Goal: Transaction & Acquisition: Book appointment/travel/reservation

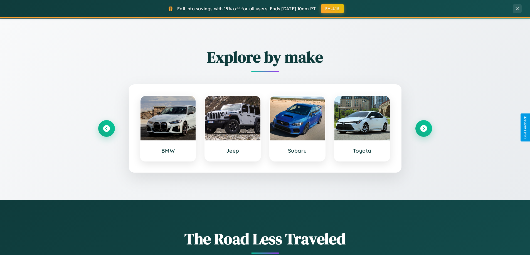
scroll to position [240, 0]
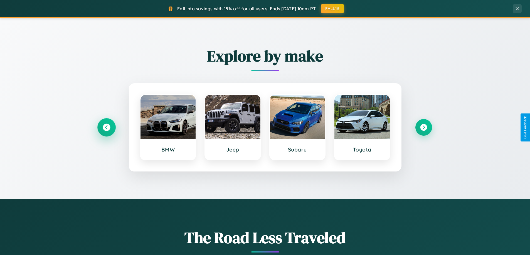
click at [106, 128] on icon at bounding box center [107, 128] width 8 height 8
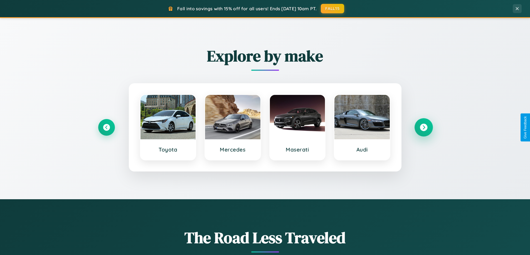
click at [423, 128] on icon at bounding box center [423, 128] width 8 height 8
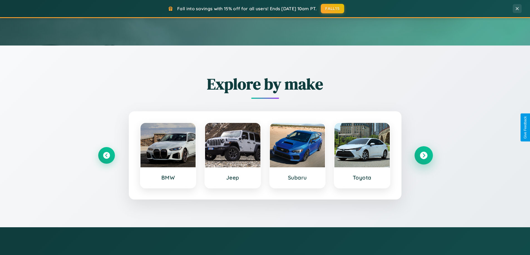
scroll to position [0, 0]
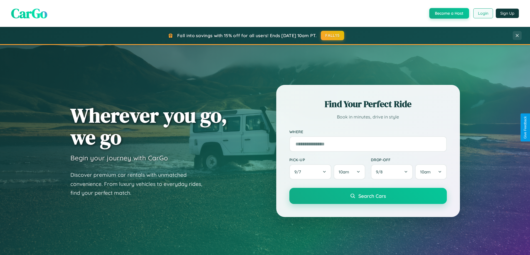
click at [482, 13] on button "Login" at bounding box center [483, 13] width 20 height 10
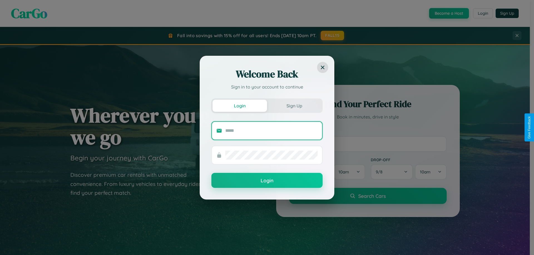
click at [271, 131] on input "text" at bounding box center [271, 130] width 92 height 9
type input "**********"
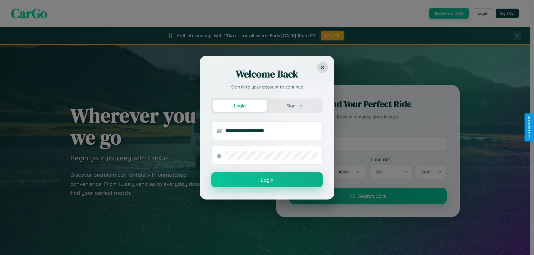
click at [267, 180] on button "Login" at bounding box center [266, 180] width 111 height 15
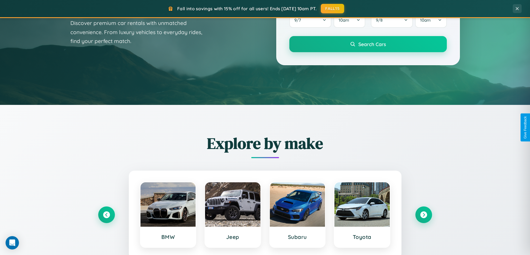
scroll to position [240, 0]
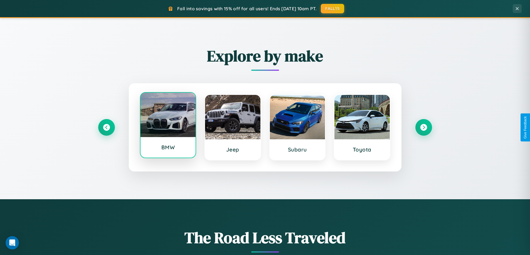
click at [168, 126] on div at bounding box center [167, 115] width 55 height 44
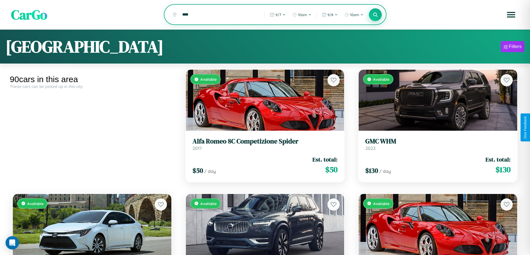
click at [375, 15] on icon at bounding box center [375, 14] width 5 height 5
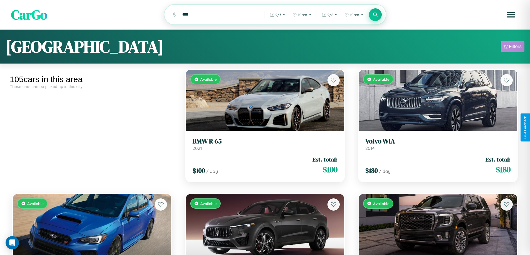
click at [512, 48] on div "Filters" at bounding box center [514, 47] width 13 height 6
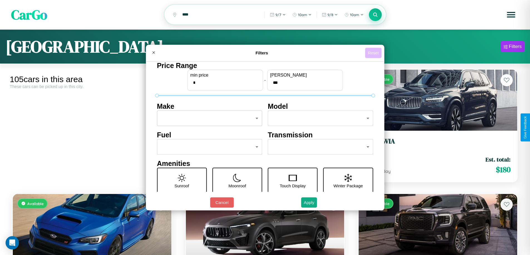
click at [374, 53] on button "Reset" at bounding box center [373, 53] width 16 height 10
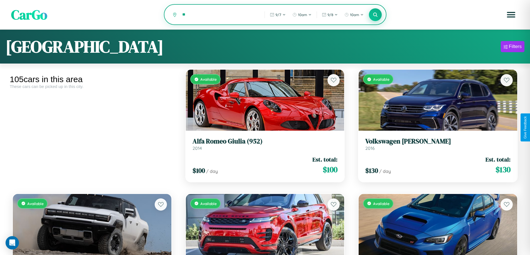
type input "*"
type input "******"
click at [375, 15] on icon at bounding box center [375, 14] width 5 height 5
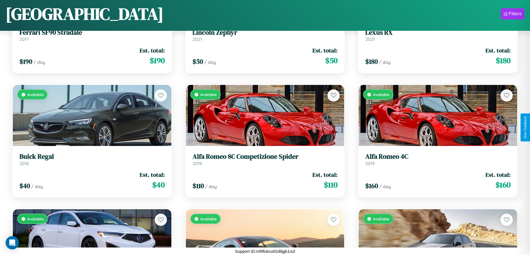
scroll to position [3563, 0]
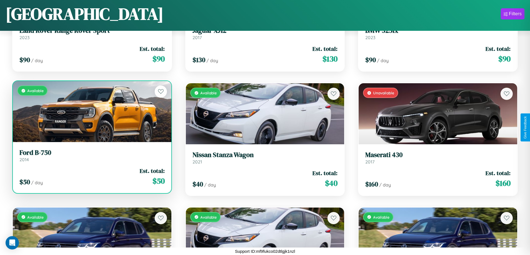
click at [91, 158] on link "Ford B-750 2014" at bounding box center [91, 156] width 145 height 14
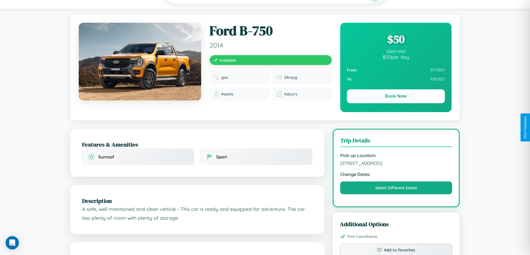
scroll to position [57, 0]
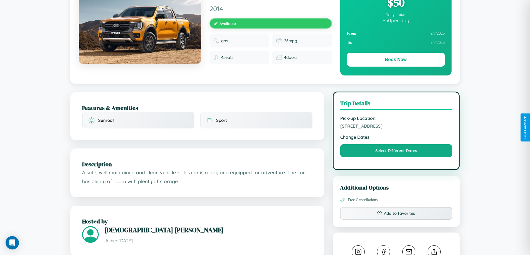
click at [396, 127] on span "[STREET_ADDRESS]" at bounding box center [396, 126] width 112 height 6
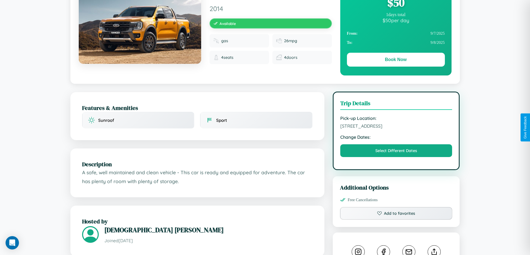
click at [396, 127] on span "[STREET_ADDRESS]" at bounding box center [396, 126] width 112 height 6
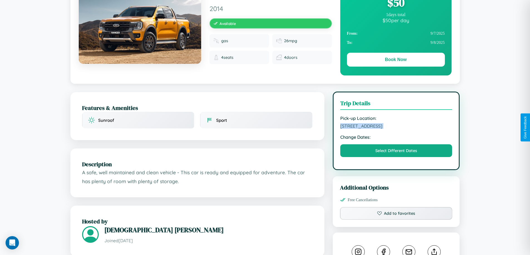
click at [396, 127] on span "[STREET_ADDRESS]" at bounding box center [396, 126] width 112 height 6
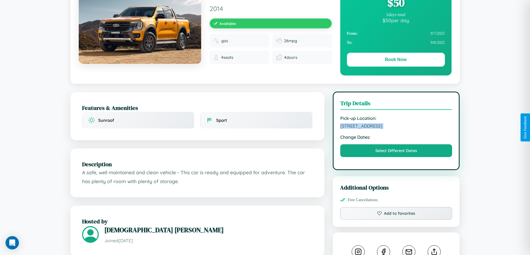
click at [396, 127] on span "[STREET_ADDRESS]" at bounding box center [396, 126] width 112 height 6
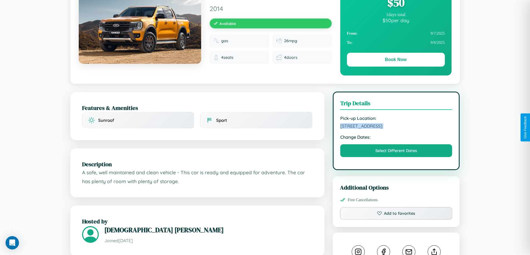
click at [396, 127] on span "[STREET_ADDRESS]" at bounding box center [396, 126] width 112 height 6
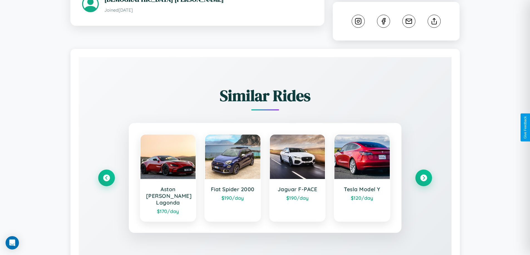
scroll to position [309, 0]
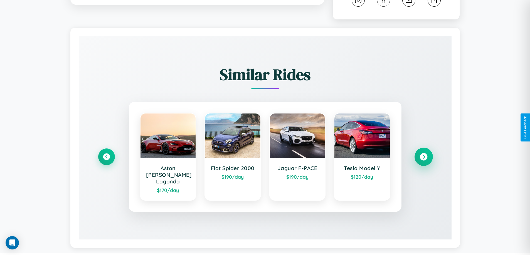
click at [423, 155] on icon at bounding box center [423, 157] width 8 height 8
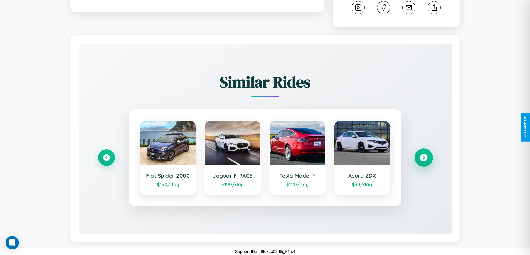
click at [423, 158] on icon at bounding box center [423, 158] width 8 height 8
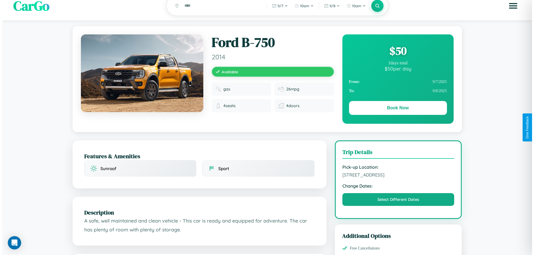
scroll to position [0, 0]
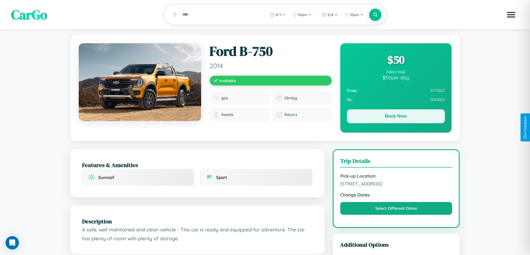
click at [395, 117] on button "Book Now" at bounding box center [396, 117] width 98 height 14
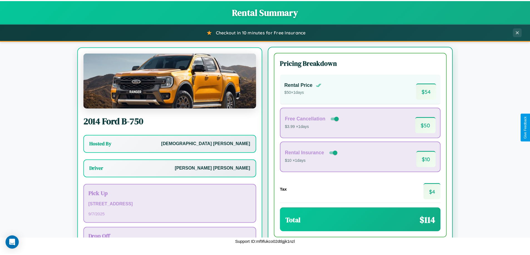
scroll to position [26, 0]
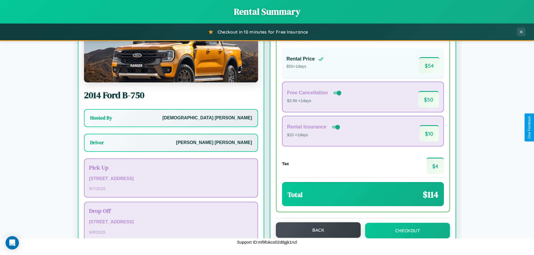
click at [316, 231] on button "Back" at bounding box center [318, 231] width 85 height 16
